Goal: Task Accomplishment & Management: Manage account settings

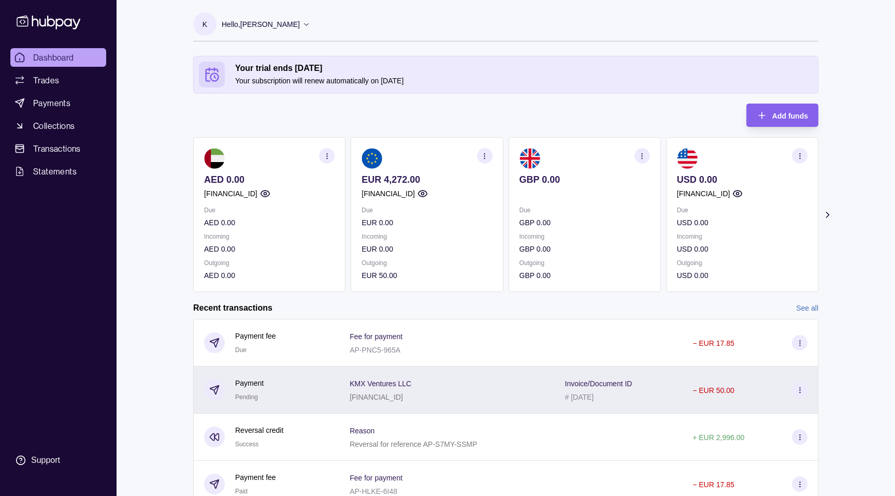
click at [406, 388] on span "KMX Ventures LLC" at bounding box center [380, 383] width 62 height 12
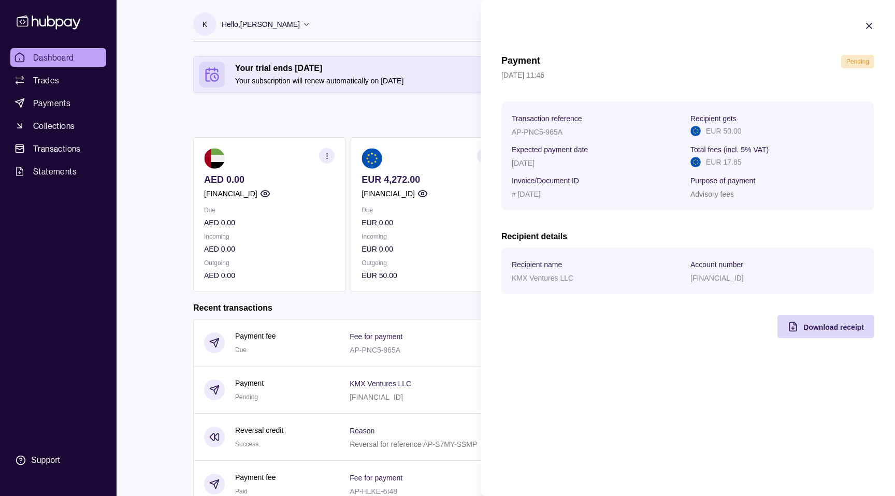
click at [707, 281] on p "[FINANCIAL_ID]" at bounding box center [716, 278] width 53 height 8
copy p "[FINANCIAL_ID]"
click at [427, 264] on html "Dashboard Trades Payments Collections Transactions Statements Support K Hello, …" at bounding box center [447, 294] width 895 height 588
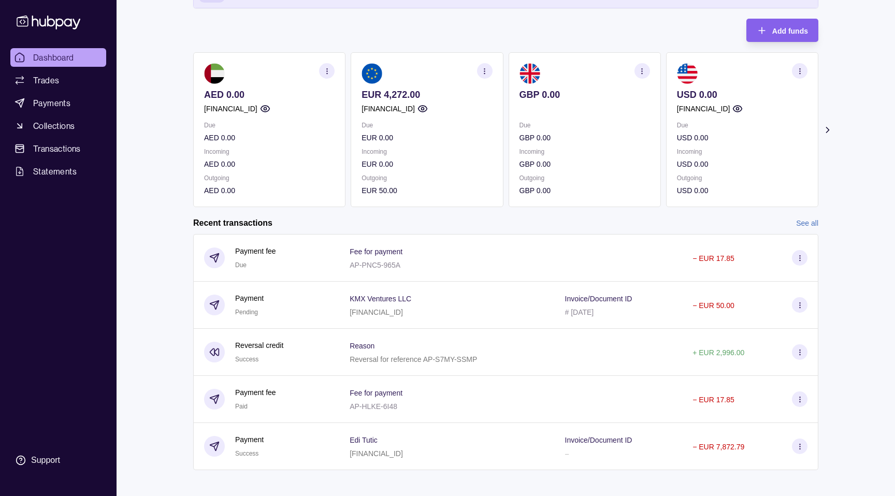
scroll to position [92, 0]
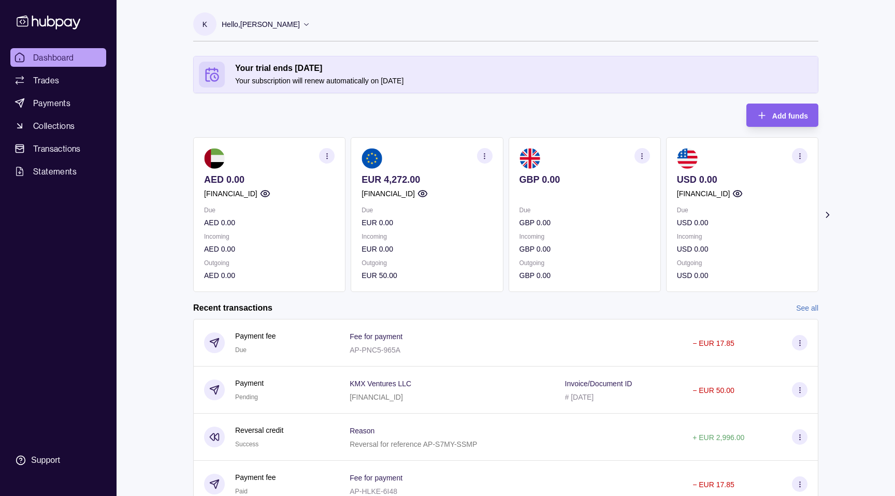
click at [460, 379] on div "KMX Ventures LLC [FINANCIAL_ID]" at bounding box center [446, 390] width 194 height 26
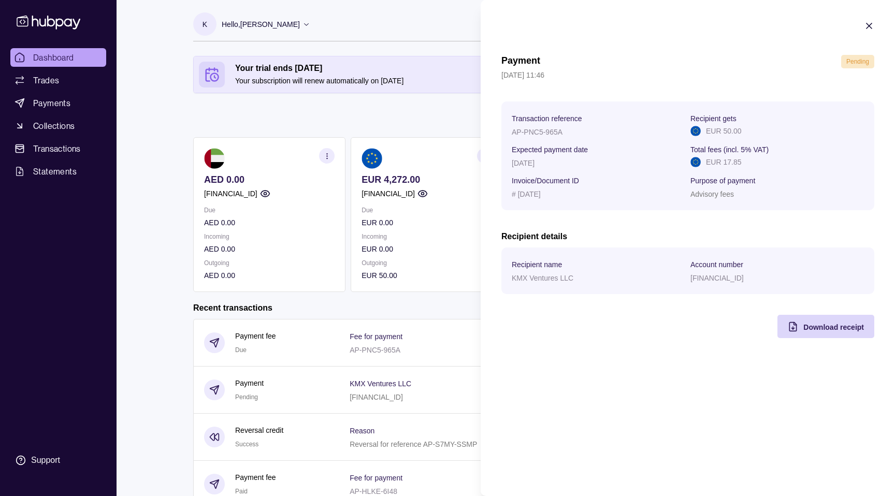
click at [409, 267] on html "Dashboard Trades Payments Collections Transactions Statements Support K Hello, …" at bounding box center [447, 294] width 895 height 588
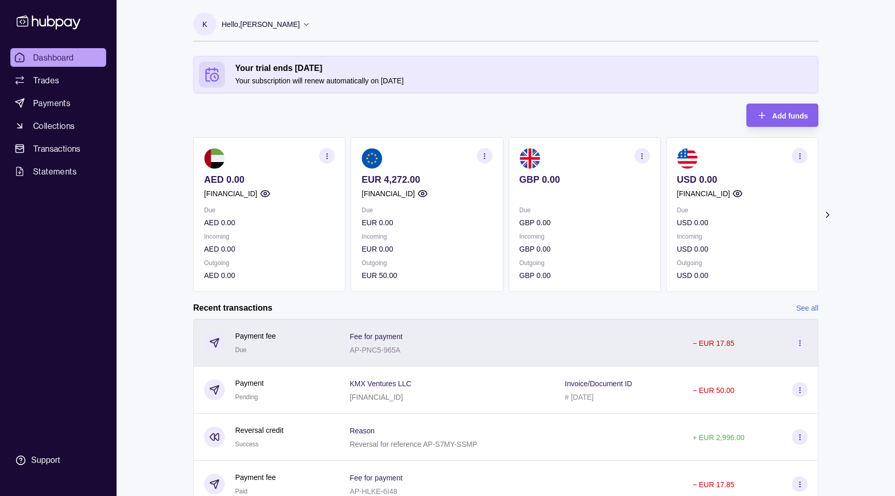
click at [672, 338] on div at bounding box center [619, 343] width 128 height 48
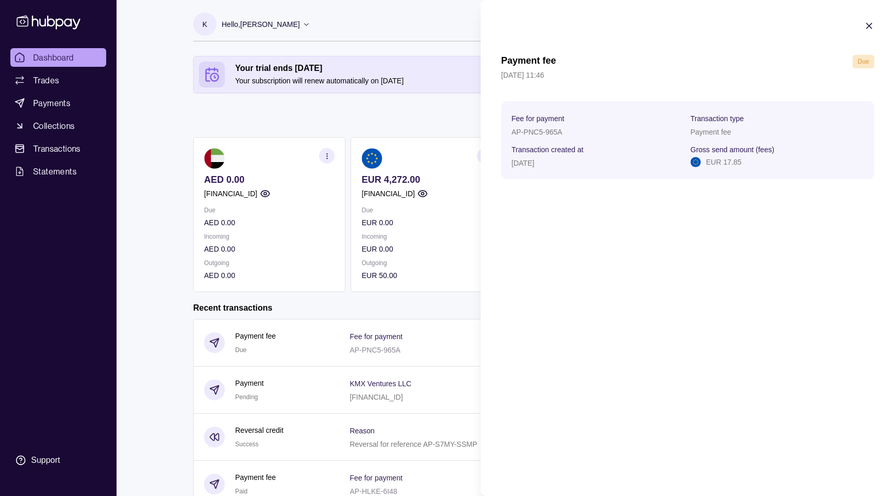
click at [402, 190] on html "Dashboard Trades Payments Collections Transactions Statements Support K Hello, …" at bounding box center [447, 294] width 895 height 588
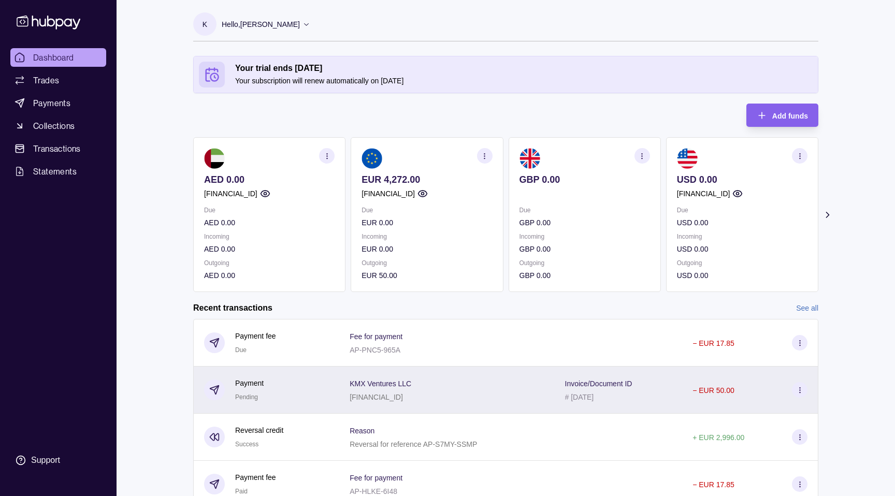
click at [729, 389] on p "− EUR 50.00" at bounding box center [713, 390] width 42 height 8
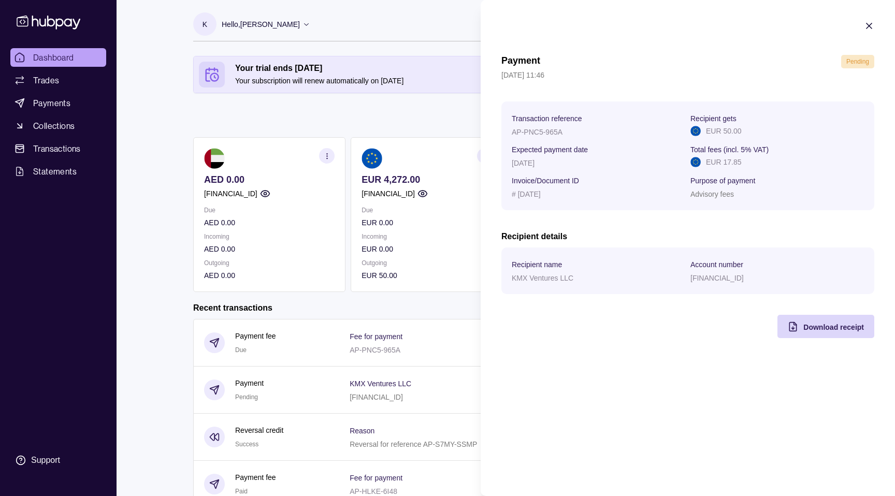
click at [381, 311] on html "Dashboard Trades Payments Collections Transactions Statements Support K Hello, …" at bounding box center [447, 294] width 895 height 588
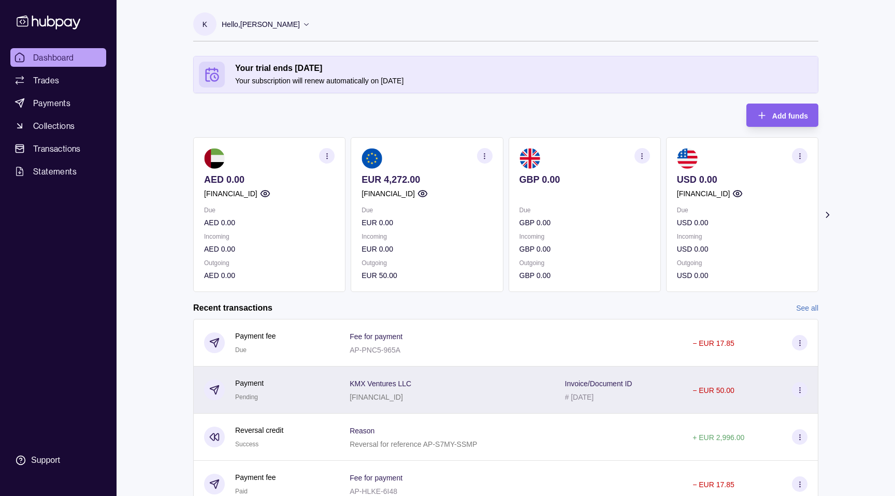
click at [394, 388] on span "KMX Ventures LLC" at bounding box center [380, 383] width 62 height 12
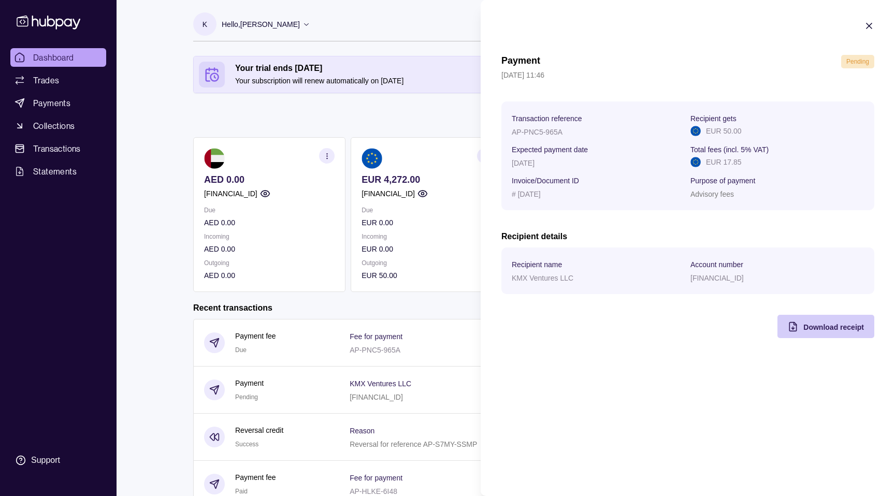
click at [813, 315] on div "Download receipt" at bounding box center [818, 326] width 92 height 23
click at [381, 61] on html "Dashboard Trades Payments Collections Transactions Statements Support K Hello, …" at bounding box center [447, 294] width 895 height 588
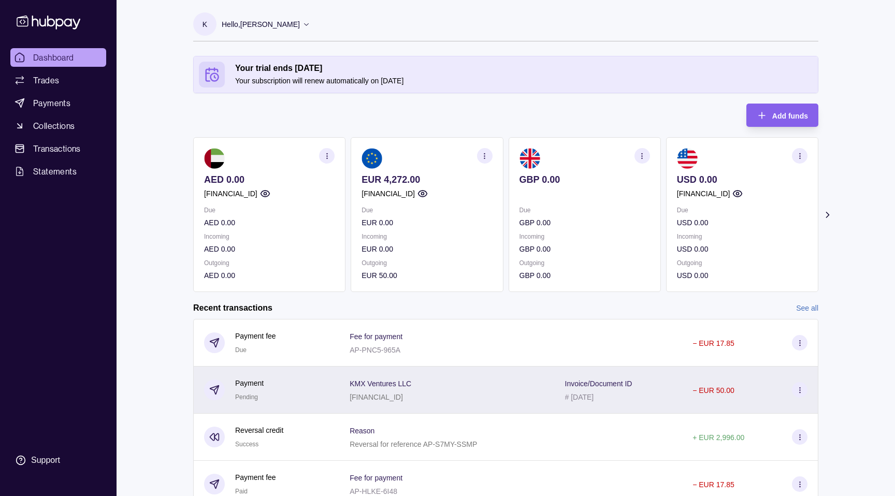
click at [497, 389] on div "KMX Ventures LLC [FINANCIAL_ID]" at bounding box center [446, 390] width 194 height 26
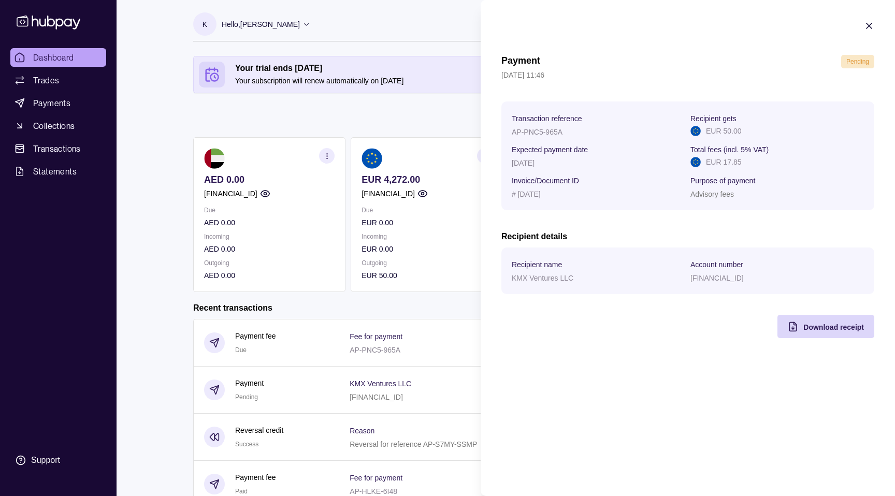
click at [855, 59] on span "Pending" at bounding box center [857, 61] width 23 height 7
click at [713, 137] on p "EUR 50.00" at bounding box center [723, 130] width 35 height 11
click at [387, 257] on html "Dashboard Trades Payments Collections Transactions Statements Support K Hello, …" at bounding box center [447, 294] width 895 height 588
